Goal: Information Seeking & Learning: Understand process/instructions

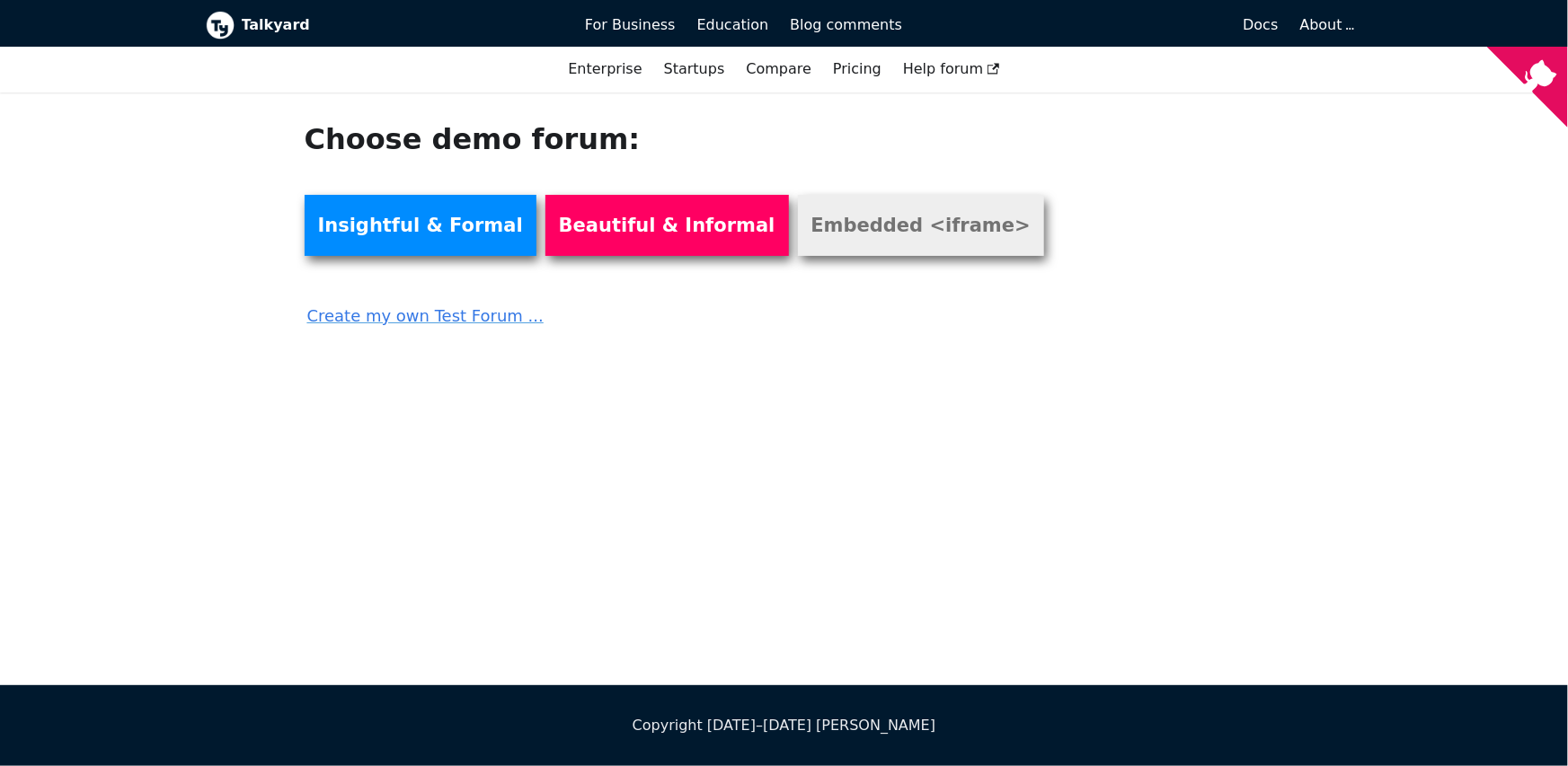
click at [817, 226] on link "Embedded <iframe>" at bounding box center [921, 225] width 246 height 61
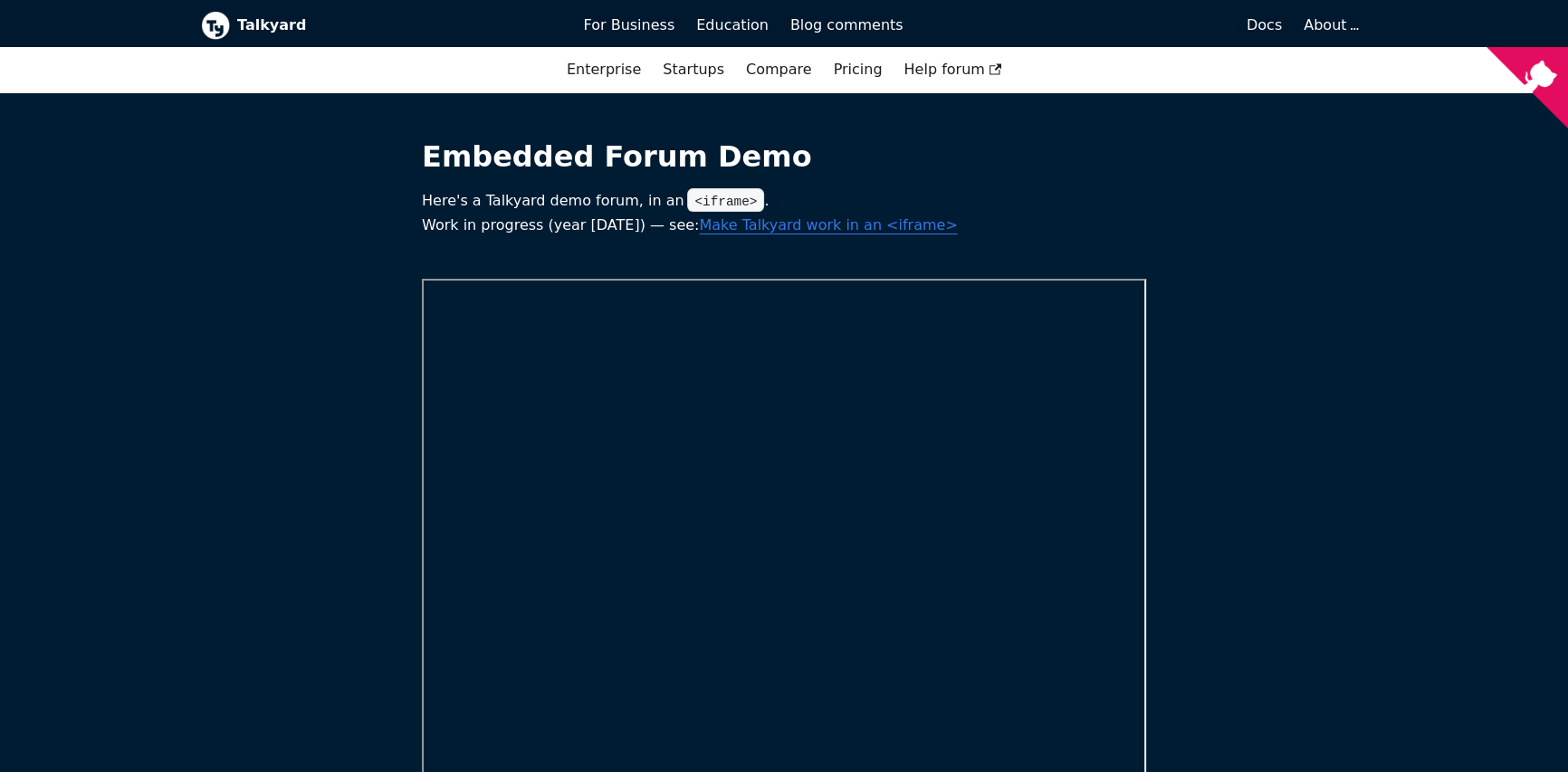
scroll to position [197, 0]
